Goal: Navigation & Orientation: Find specific page/section

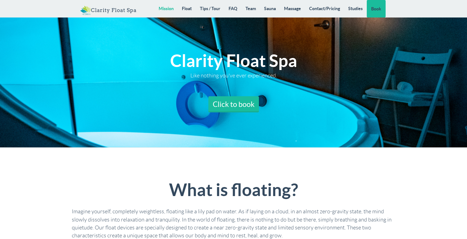
click at [168, 7] on link "Mission" at bounding box center [166, 8] width 23 height 17
click at [114, 11] on link "Clarity Float Spa" at bounding box center [108, 8] width 65 height 16
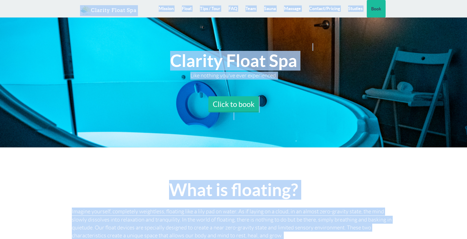
scroll to position [969, 0]
drag, startPoint x: 72, startPoint y: 9, endPoint x: 299, endPoint y: 153, distance: 269.2
click at [299, 153] on body "Toggle navigation Clarity Float Spa Mission Float Tips / Tour FAQ Team [GEOGRAP…" at bounding box center [233, 135] width 467 height 239
copy body "Clarity Float Spa Mission Float Tips / Tour FAQ Team Sauna Massage Contact/Pric…"
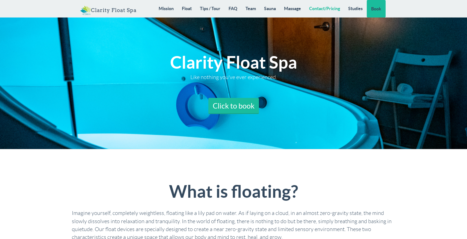
click at [335, 7] on link "Contact/Pricing" at bounding box center [324, 8] width 39 height 17
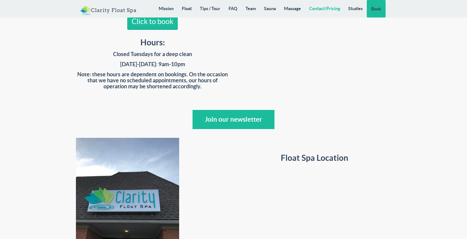
scroll to position [4691, 0]
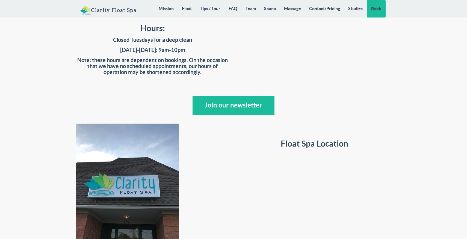
click at [124, 159] on img at bounding box center [127, 193] width 103 height 138
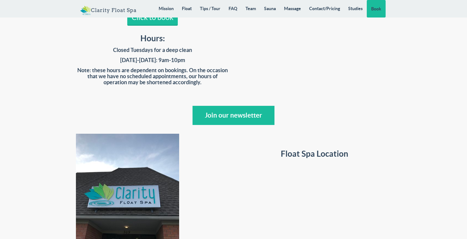
scroll to position [4669, 0]
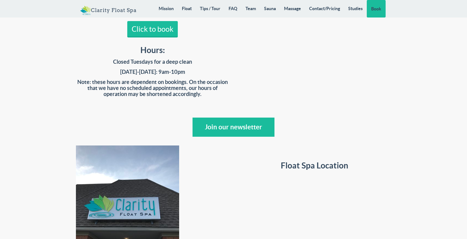
drag, startPoint x: 153, startPoint y: 195, endPoint x: 159, endPoint y: 180, distance: 17.0
click at [216, 145] on div at bounding box center [153, 214] width 162 height 138
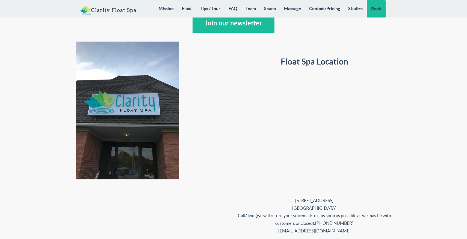
scroll to position [4641, 0]
